Goal: Information Seeking & Learning: Learn about a topic

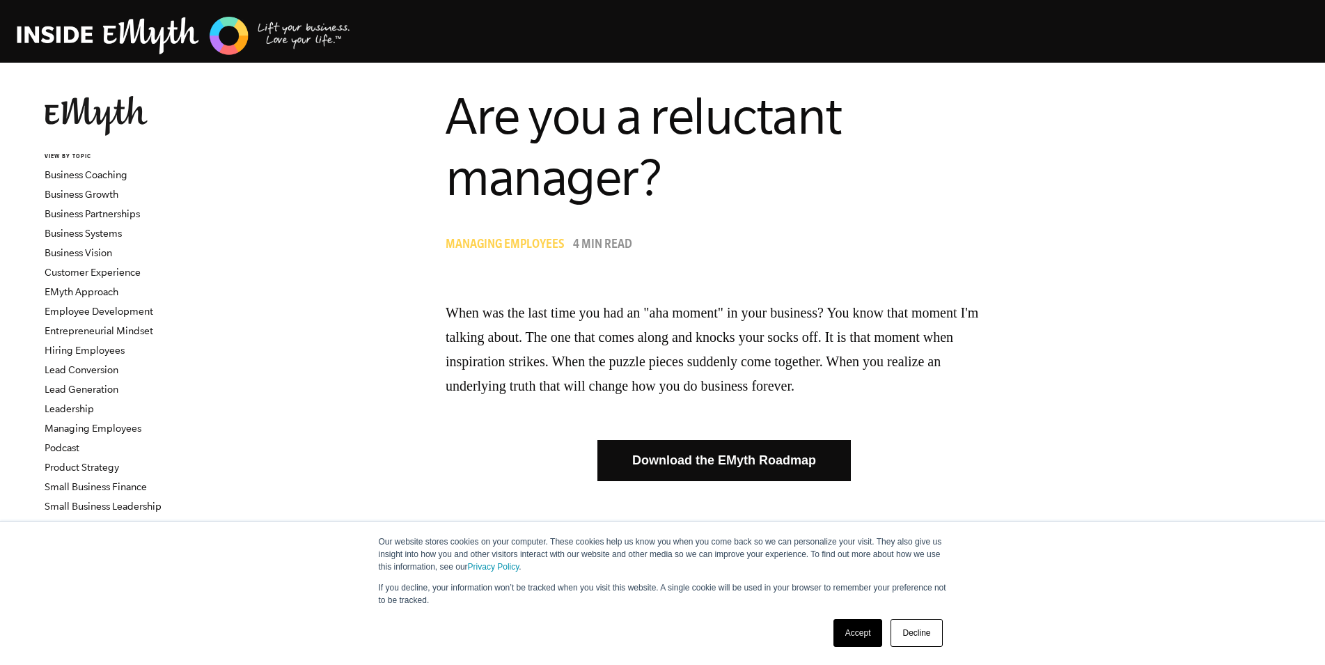
click at [919, 636] on link "Decline" at bounding box center [917, 633] width 52 height 28
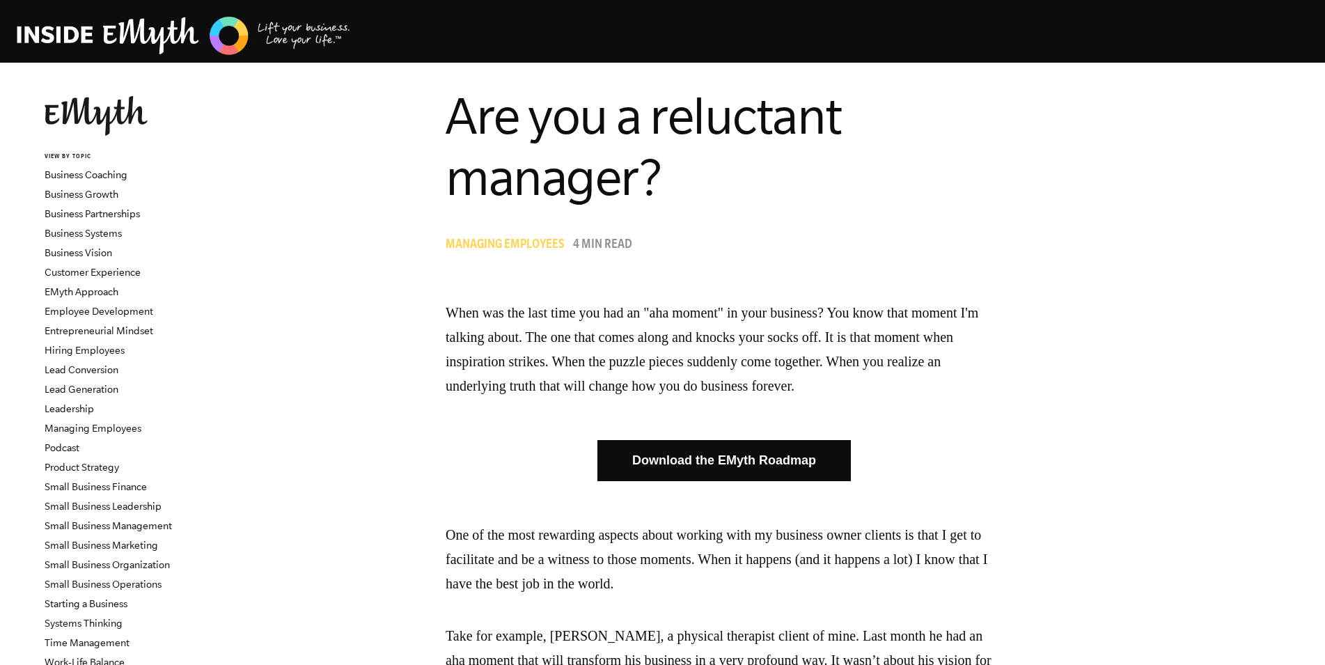
click at [677, 371] on p "When was the last time you had an "aha moment" in your business? You know that …" at bounding box center [724, 349] width 557 height 97
click at [614, 570] on p "One of the most rewarding aspects about working with my business owner clients …" at bounding box center [724, 559] width 557 height 73
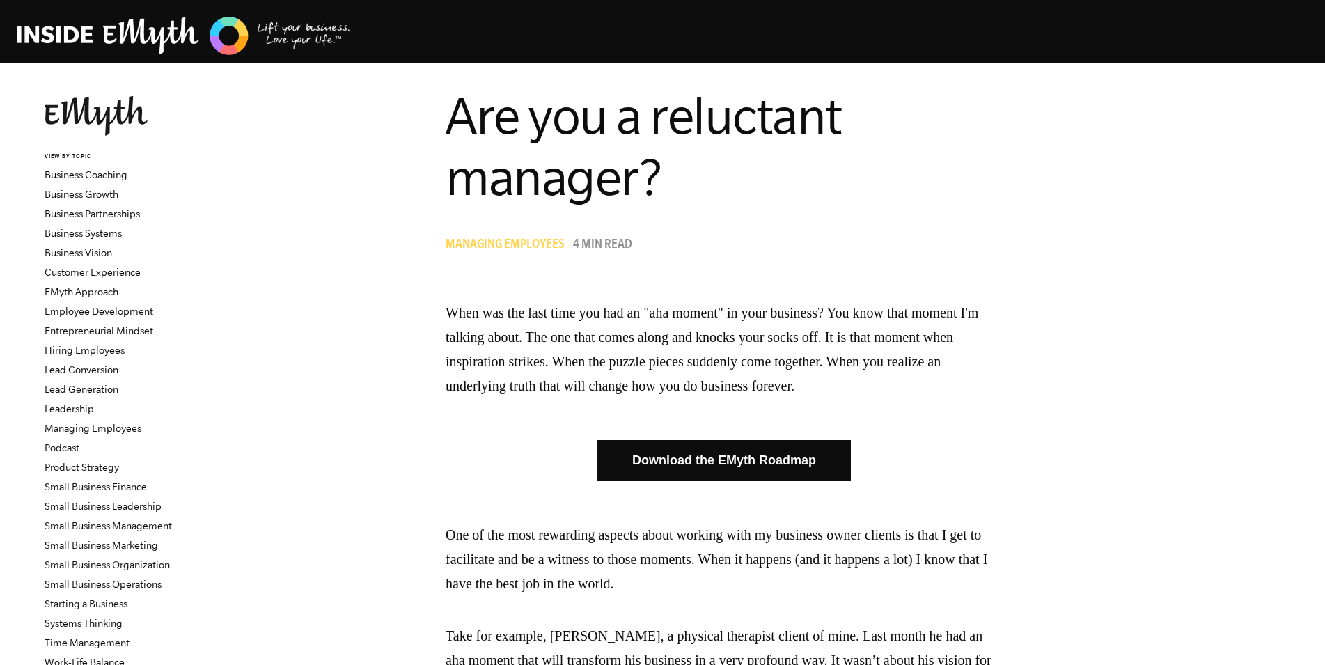
click at [614, 570] on p "One of the most rewarding aspects about working with my business owner clients …" at bounding box center [724, 559] width 557 height 73
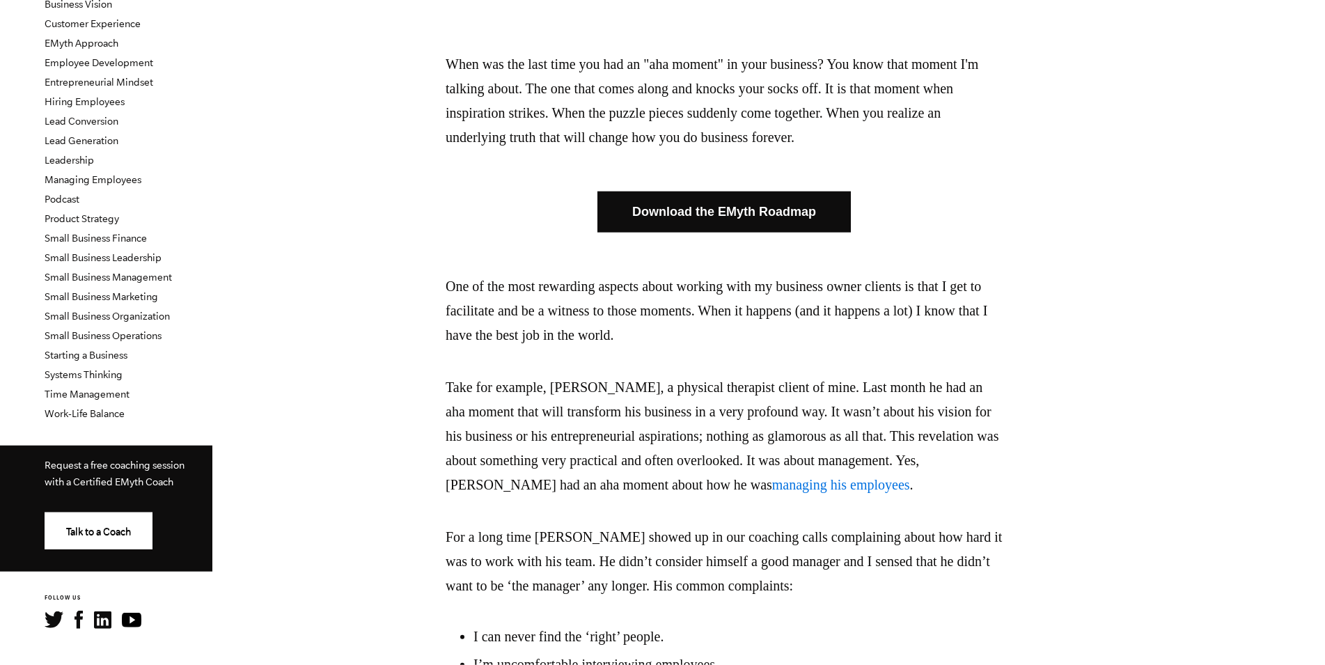
scroll to position [284, 0]
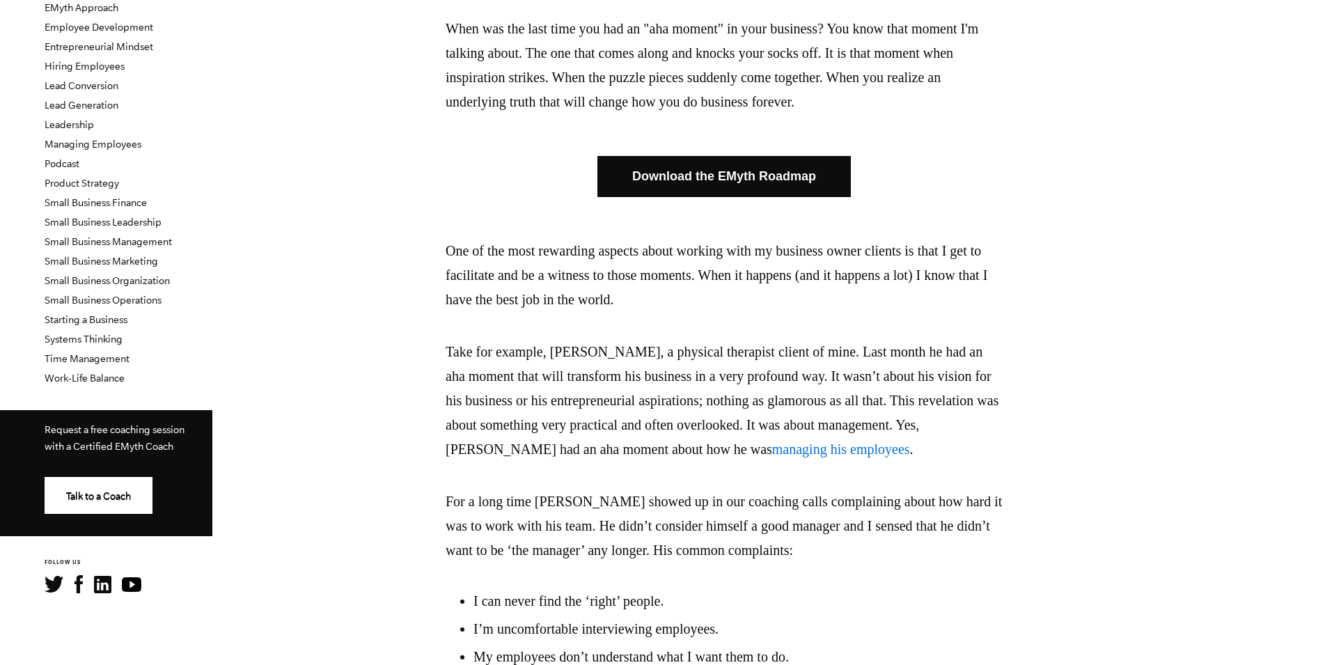
click at [625, 387] on p "Take for example, [PERSON_NAME], a physical therapist client of mine. Last mont…" at bounding box center [724, 401] width 557 height 122
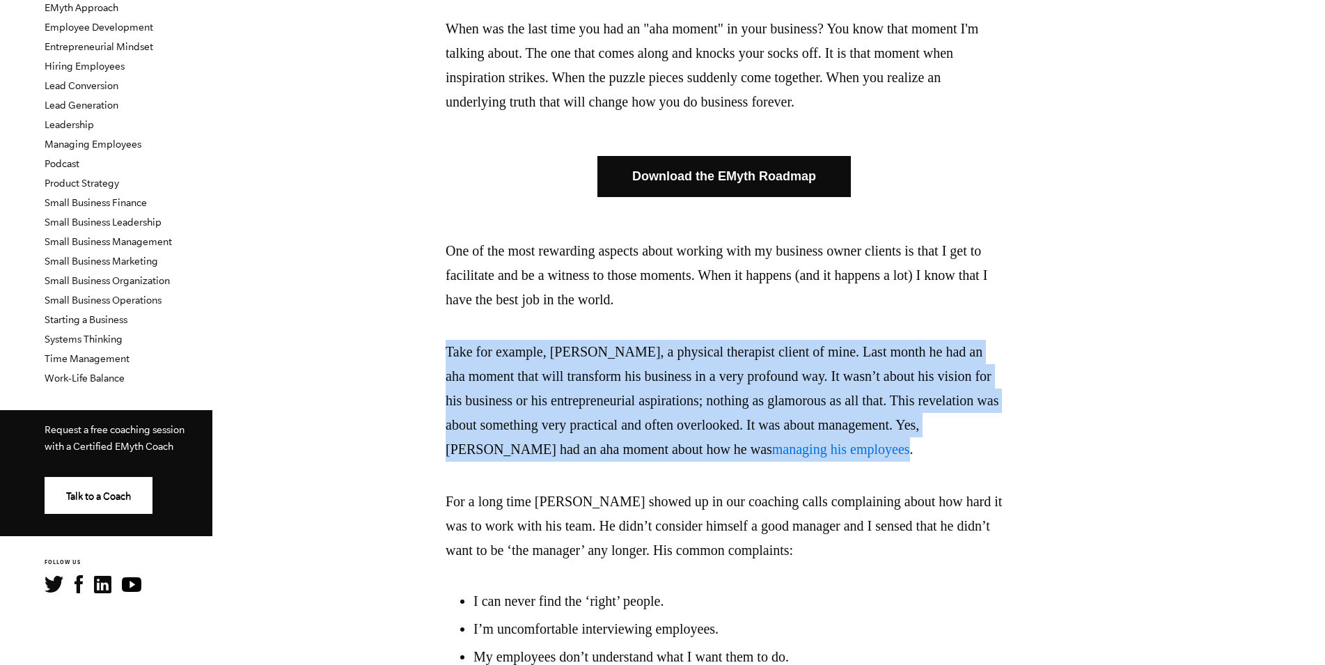
click at [625, 387] on p "Take for example, [PERSON_NAME], a physical therapist client of mine. Last mont…" at bounding box center [724, 401] width 557 height 122
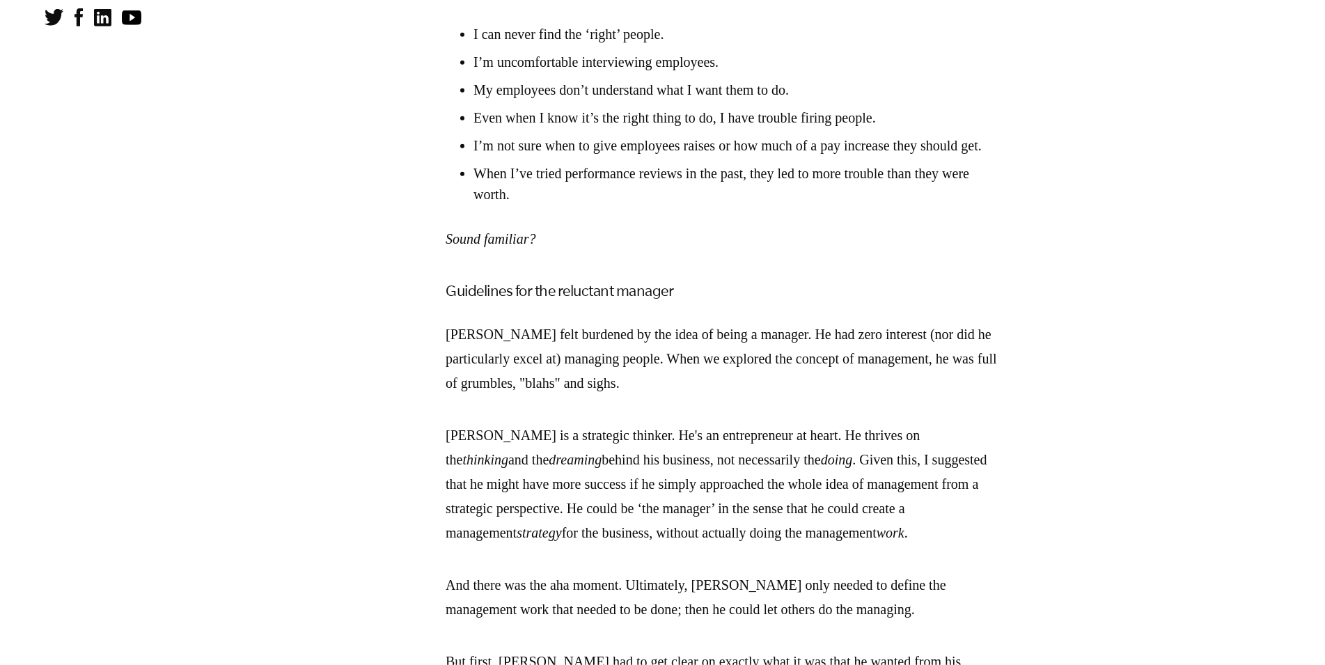
scroll to position [852, 0]
click at [685, 27] on li "I can never find the ‘right’ people." at bounding box center [738, 32] width 529 height 21
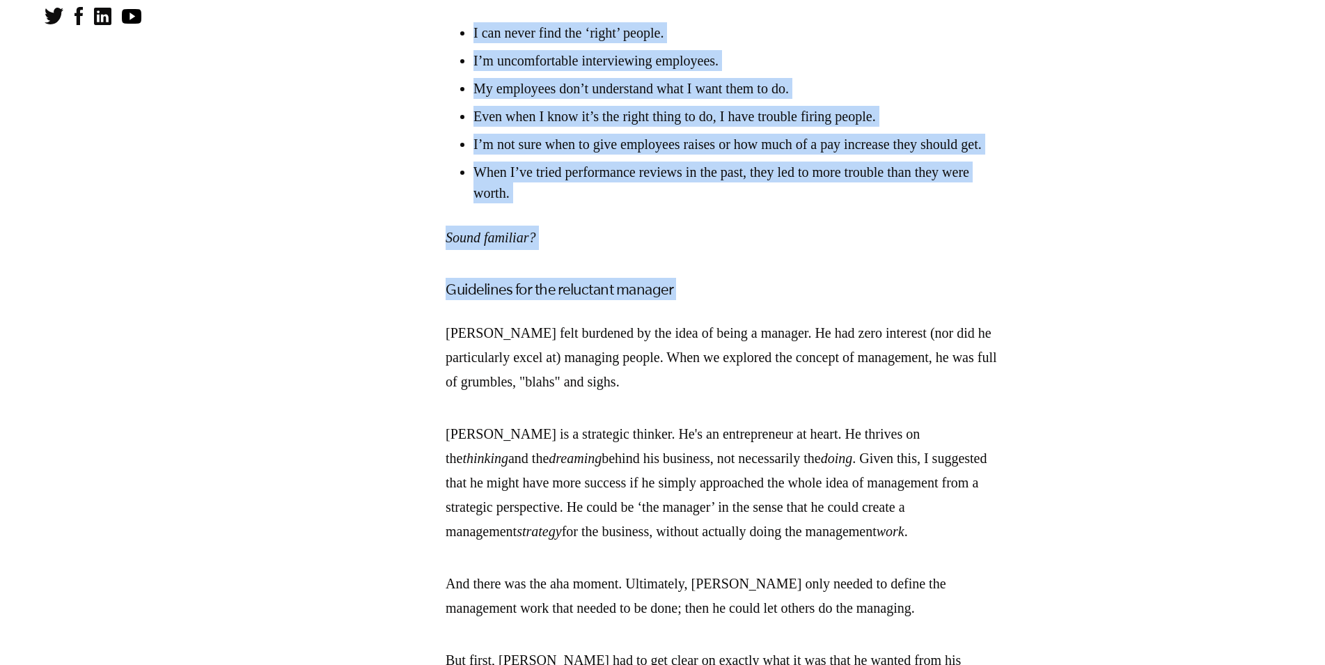
drag, startPoint x: 685, startPoint y: 27, endPoint x: 708, endPoint y: 407, distance: 380.3
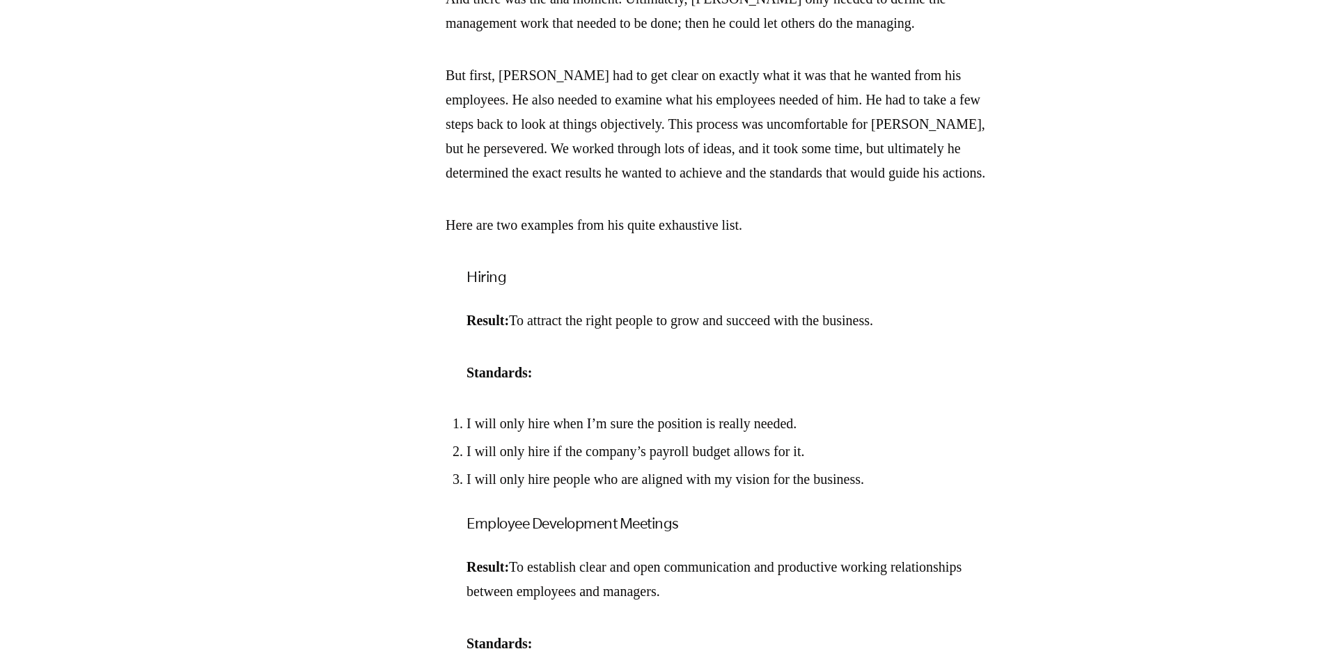
scroll to position [1492, 0]
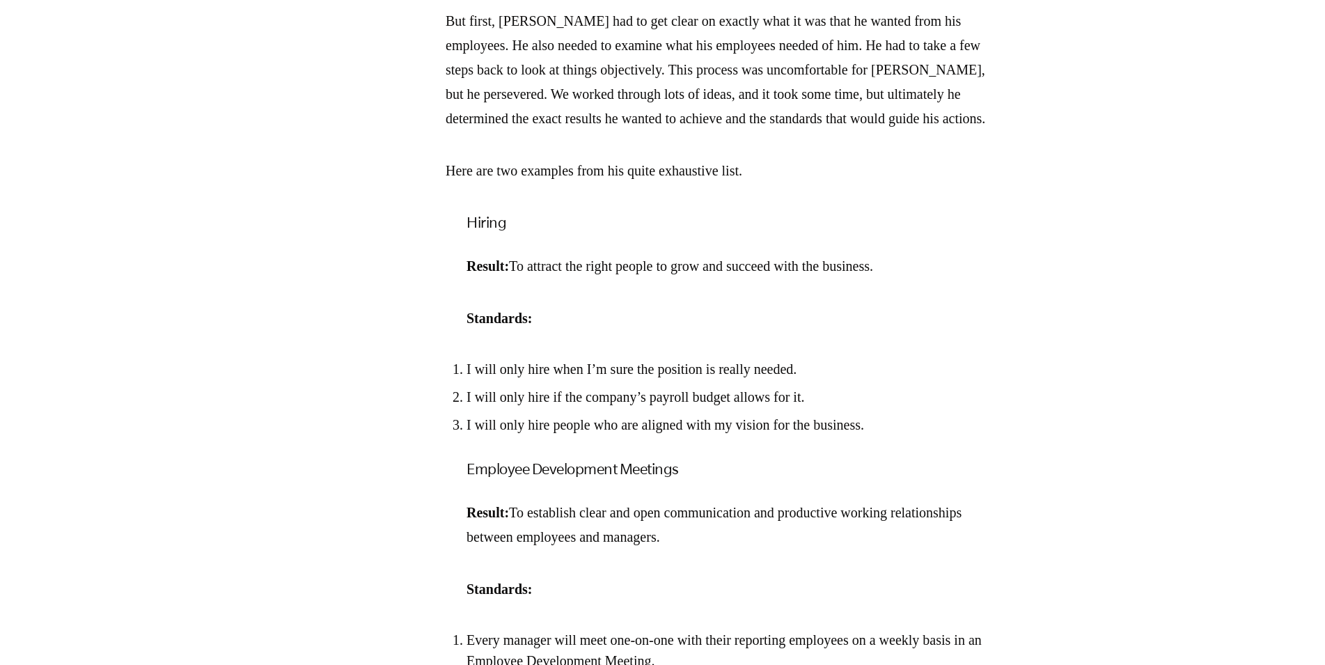
click at [839, 380] on li "I will only hire when I’m sure the position is really needed." at bounding box center [735, 369] width 536 height 21
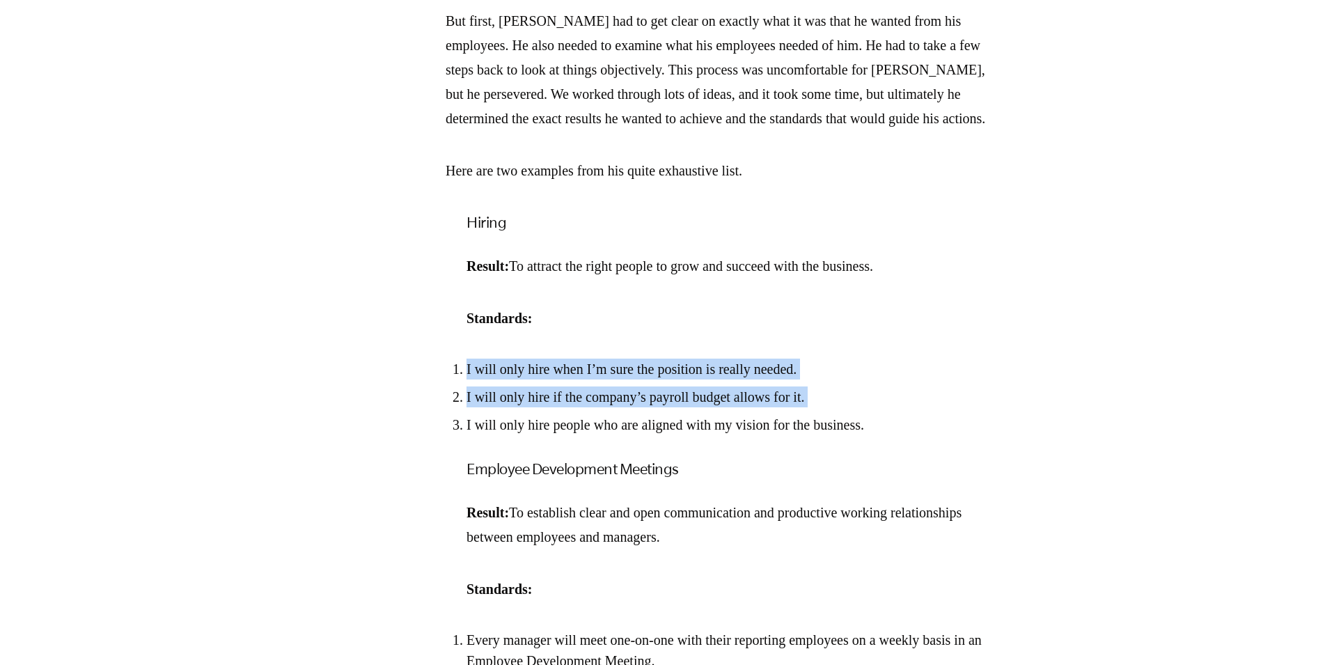
drag, startPoint x: 839, startPoint y: 419, endPoint x: 855, endPoint y: 469, distance: 52.6
click at [855, 435] on ol "I will only hire when I’m sure the position is really needed. I will only hire …" at bounding box center [724, 397] width 557 height 77
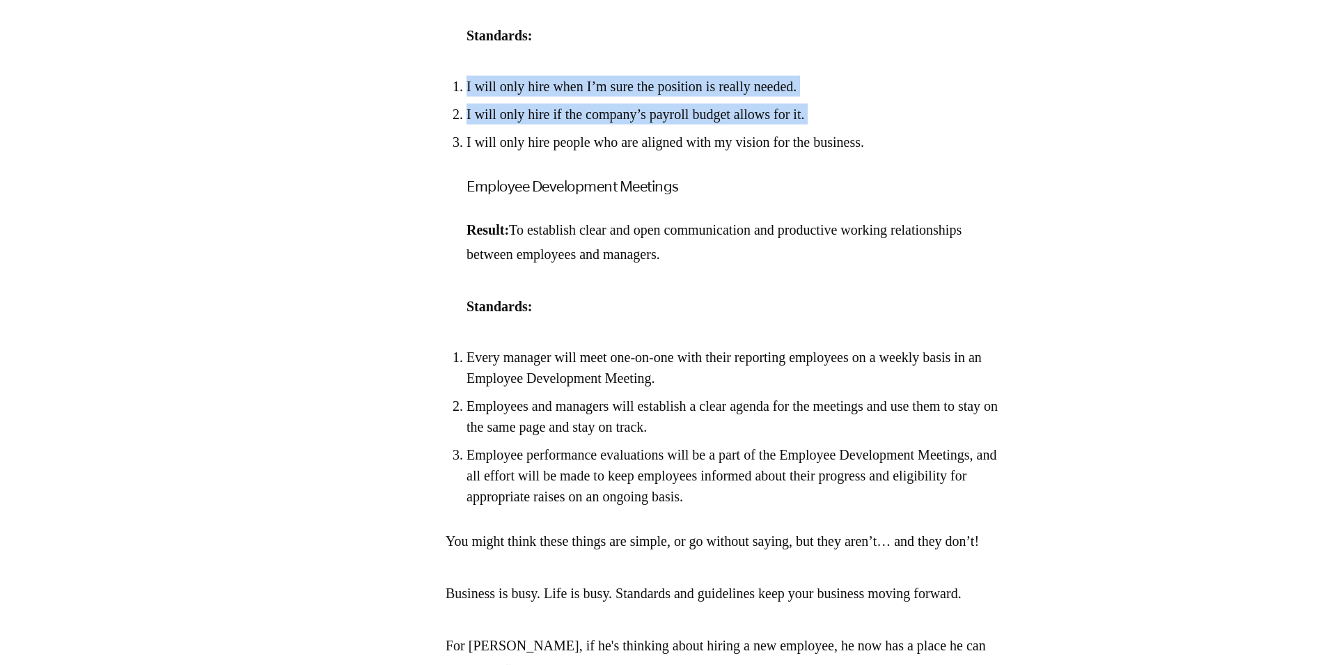
scroll to position [1776, 0]
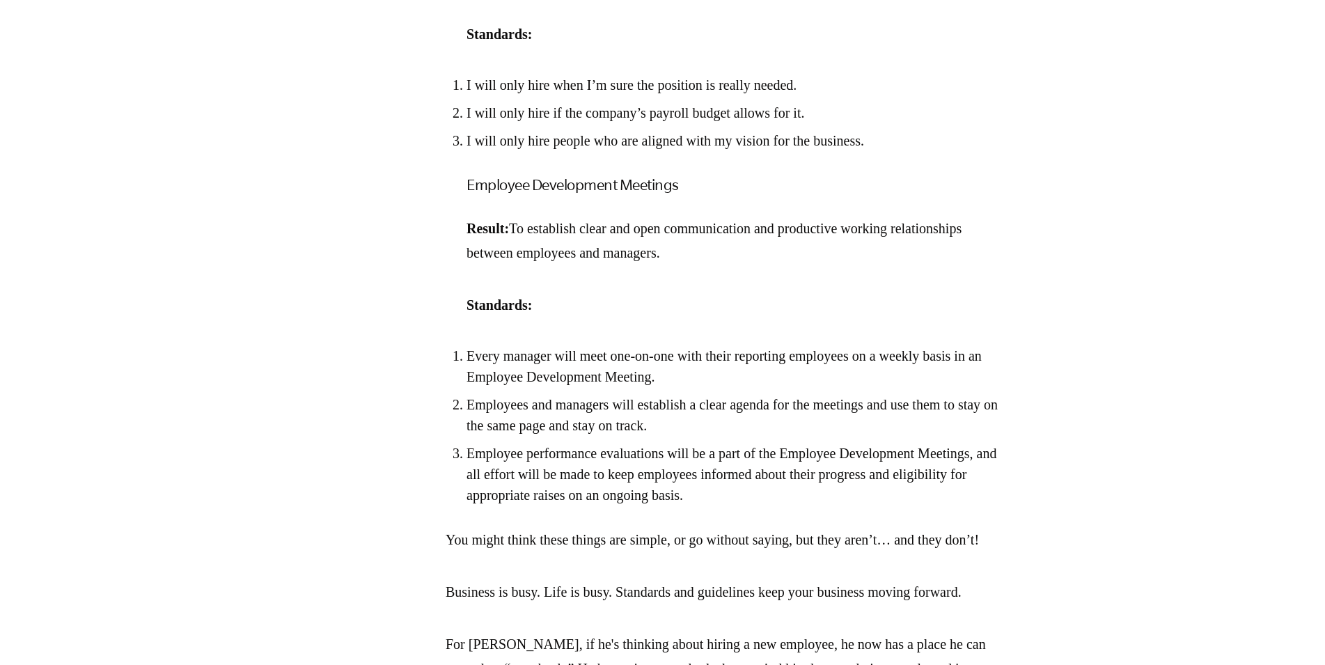
click at [739, 436] on li "Employees and managers will establish a clear agenda for the meetings and use t…" at bounding box center [735, 415] width 536 height 42
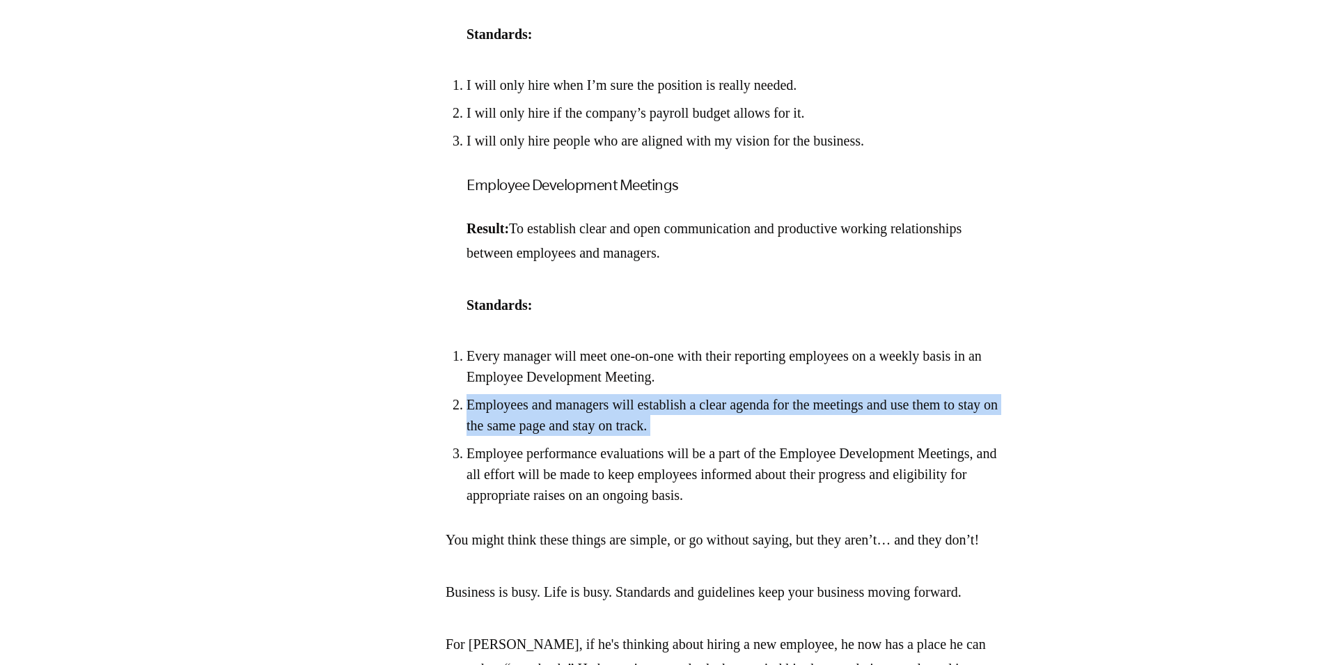
drag, startPoint x: 739, startPoint y: 460, endPoint x: 743, endPoint y: 499, distance: 39.2
click at [743, 499] on ol "Every manager will meet one-on-one with their reporting employees on a weekly b…" at bounding box center [724, 425] width 557 height 160
click at [749, 506] on li "Employee performance evaluations will be a part of the Employee Development Mee…" at bounding box center [735, 474] width 536 height 63
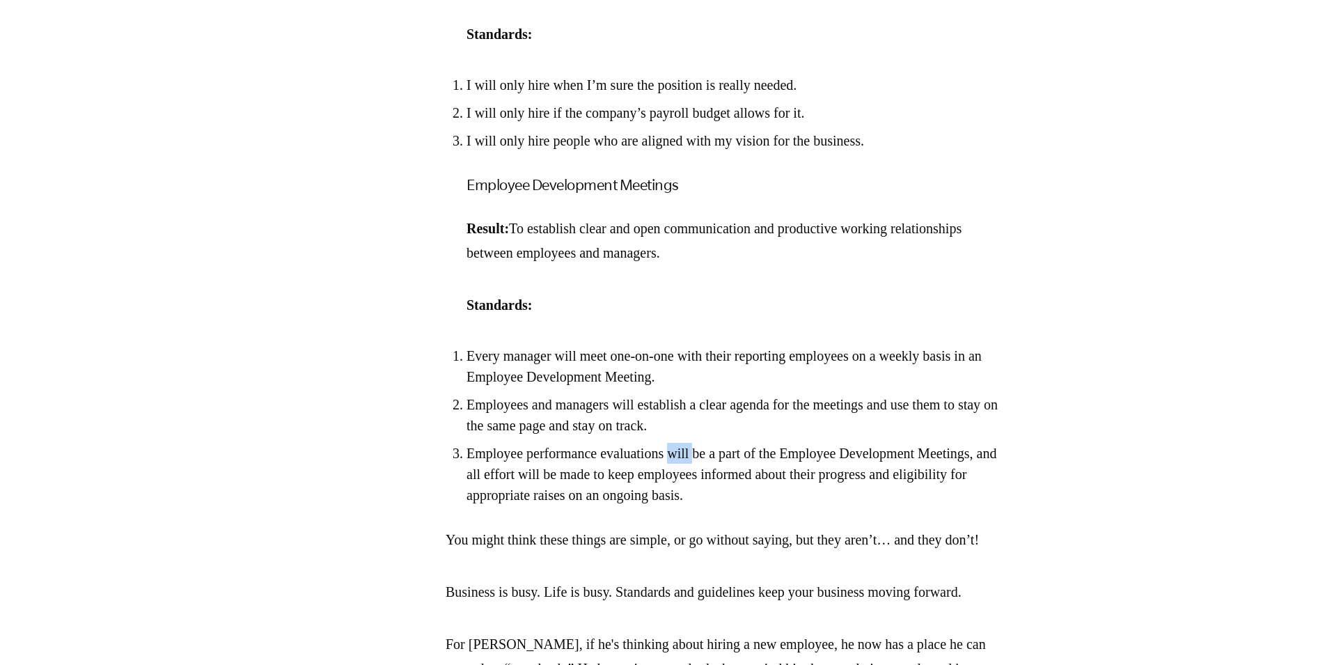
click at [749, 506] on li "Employee performance evaluations will be a part of the Employee Development Mee…" at bounding box center [735, 474] width 536 height 63
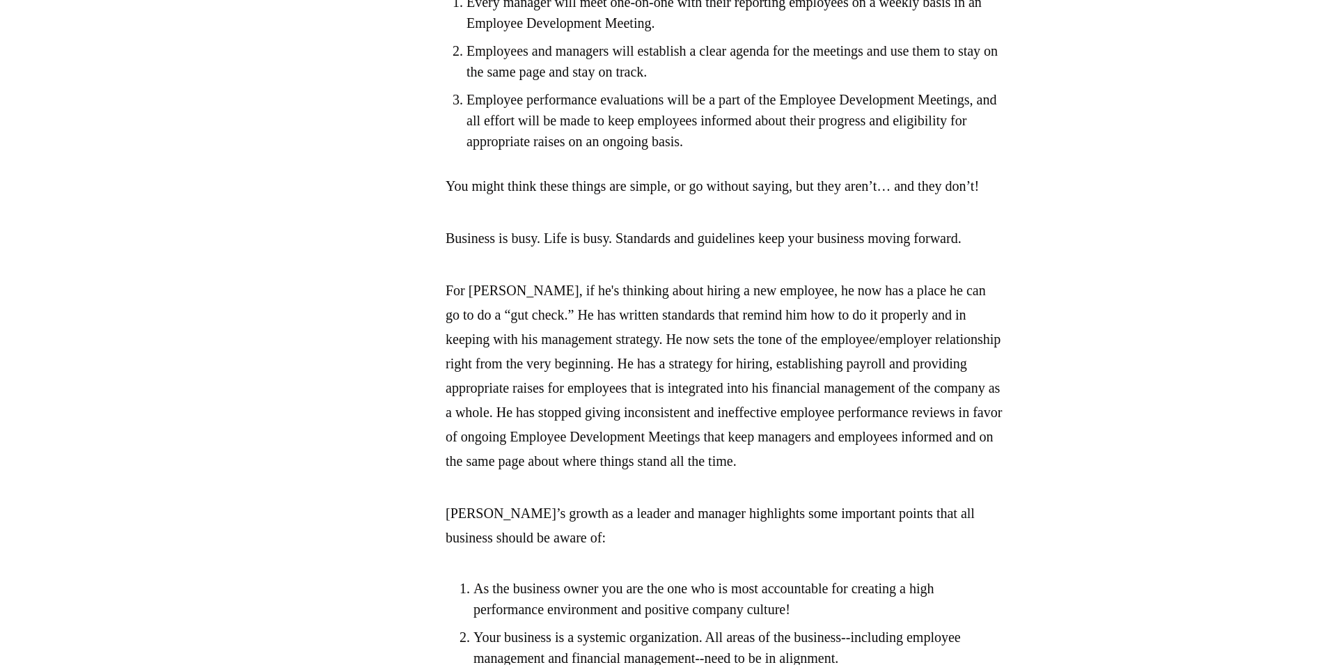
scroll to position [2131, 0]
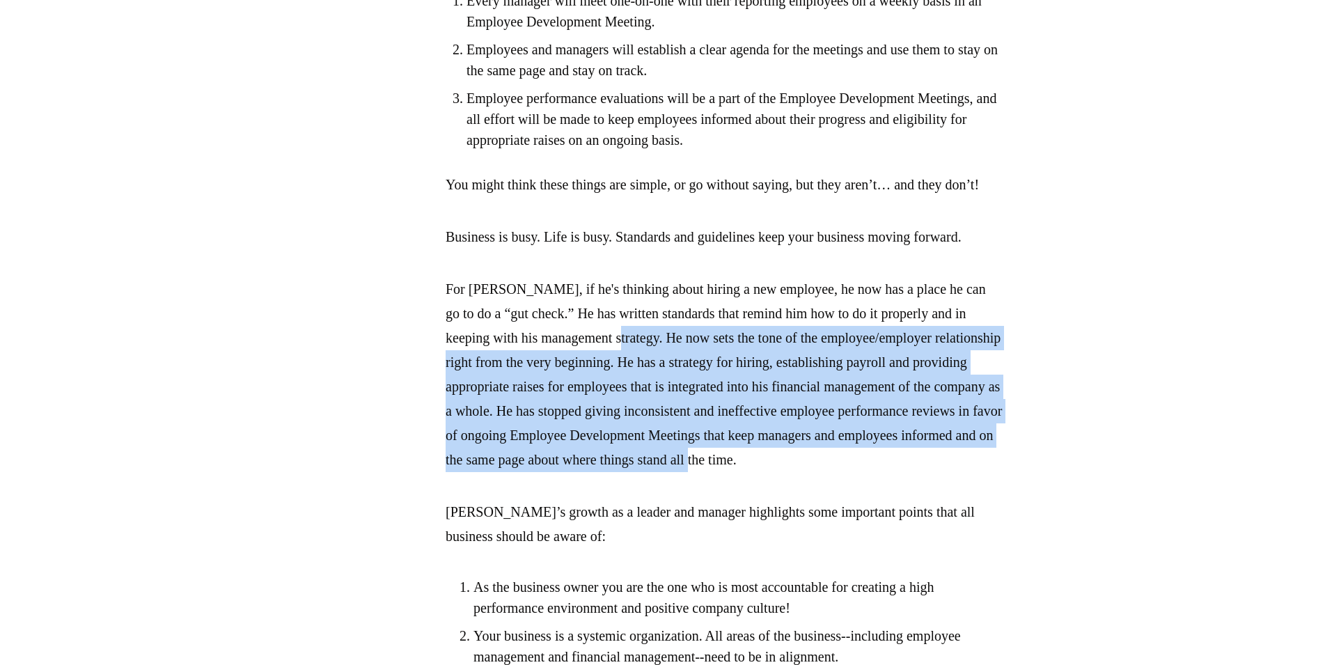
drag, startPoint x: 742, startPoint y: 436, endPoint x: 748, endPoint y: 577, distance: 141.5
click at [748, 472] on p "For [PERSON_NAME], if he's thinking about hiring a new employee, he now has a p…" at bounding box center [724, 374] width 557 height 195
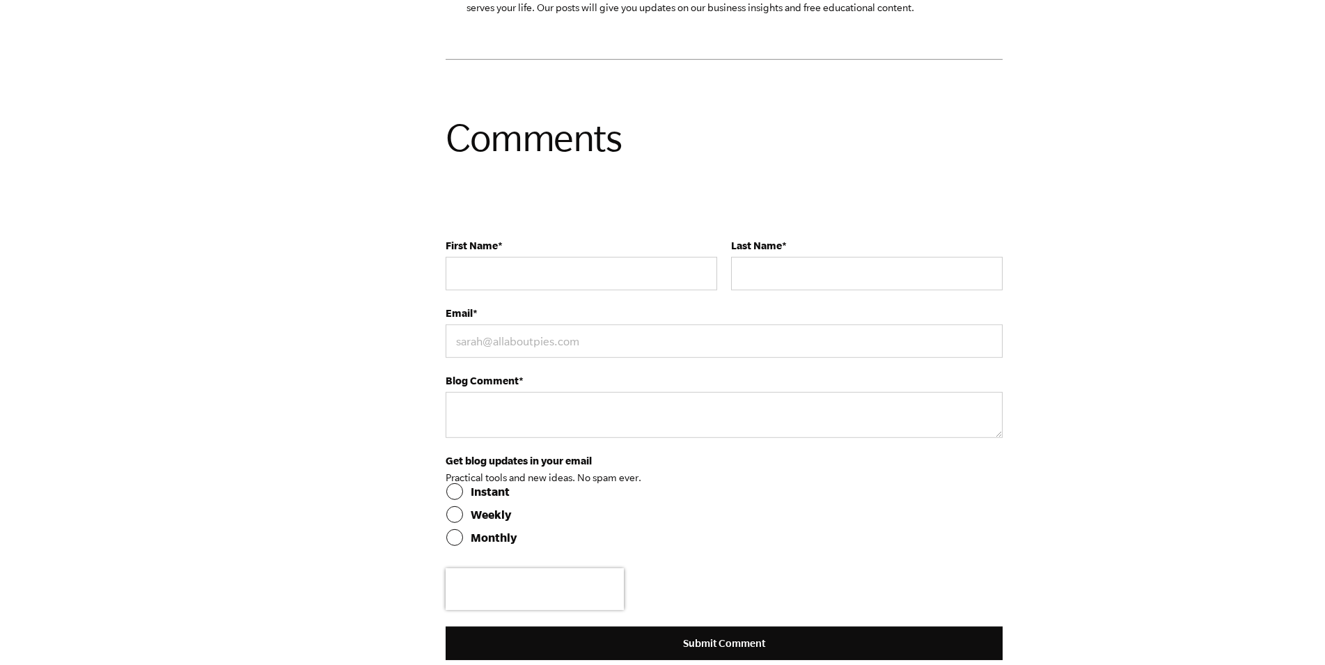
scroll to position [3126, 0]
